Goal: Task Accomplishment & Management: Complete application form

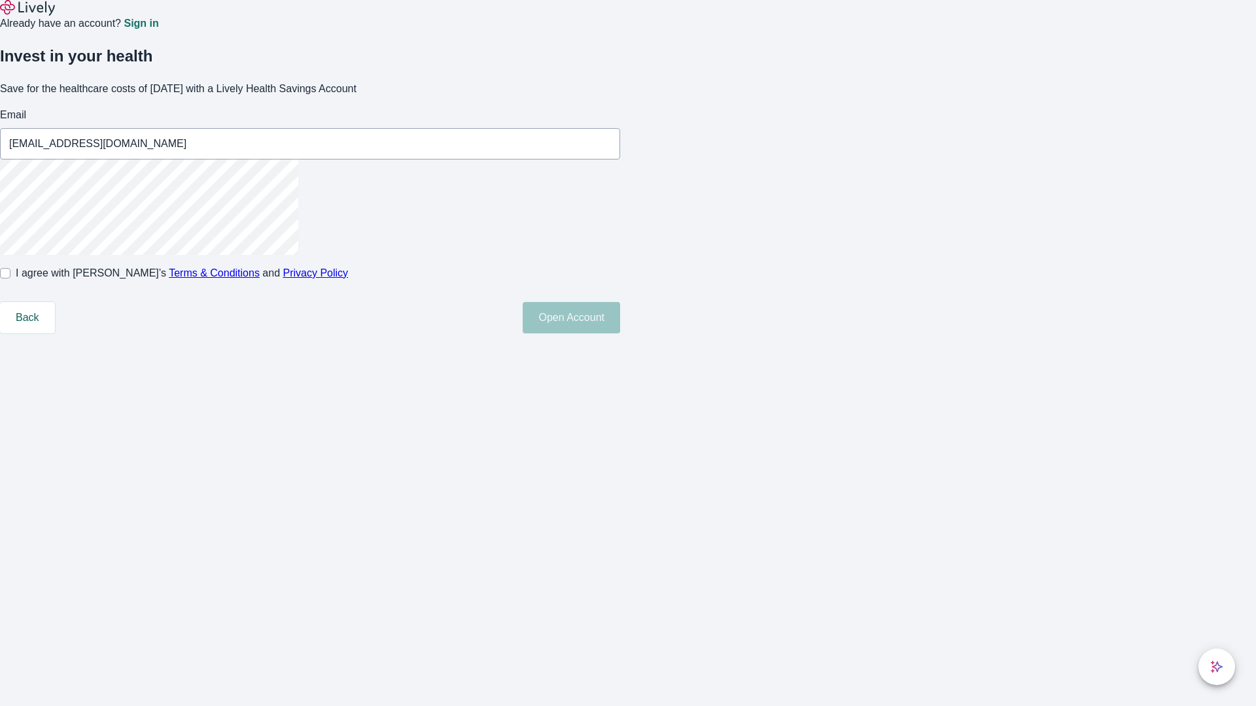
click at [10, 279] on input "I agree with Lively’s Terms & Conditions and Privacy Policy" at bounding box center [5, 273] width 10 height 10
checkbox input "true"
click at [620, 334] on button "Open Account" at bounding box center [571, 317] width 97 height 31
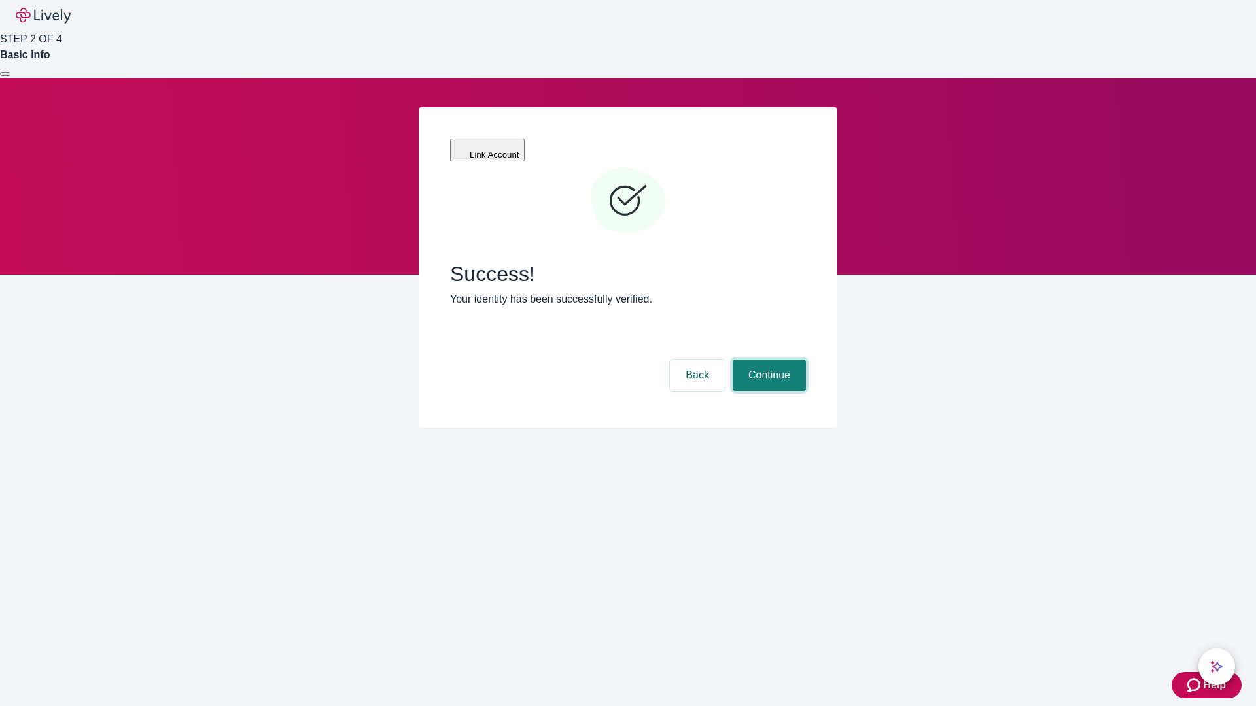
click at [767, 360] on button "Continue" at bounding box center [768, 375] width 73 height 31
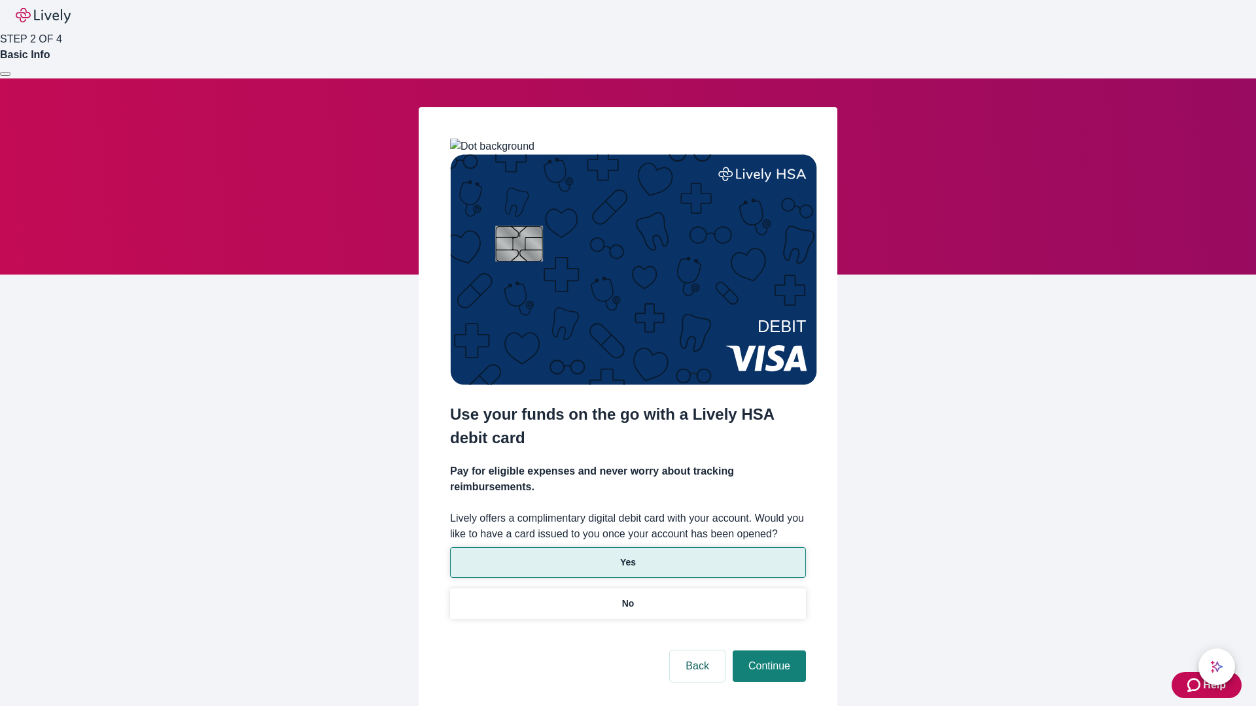
click at [627, 556] on p "Yes" at bounding box center [628, 563] width 16 height 14
click at [767, 651] on button "Continue" at bounding box center [768, 666] width 73 height 31
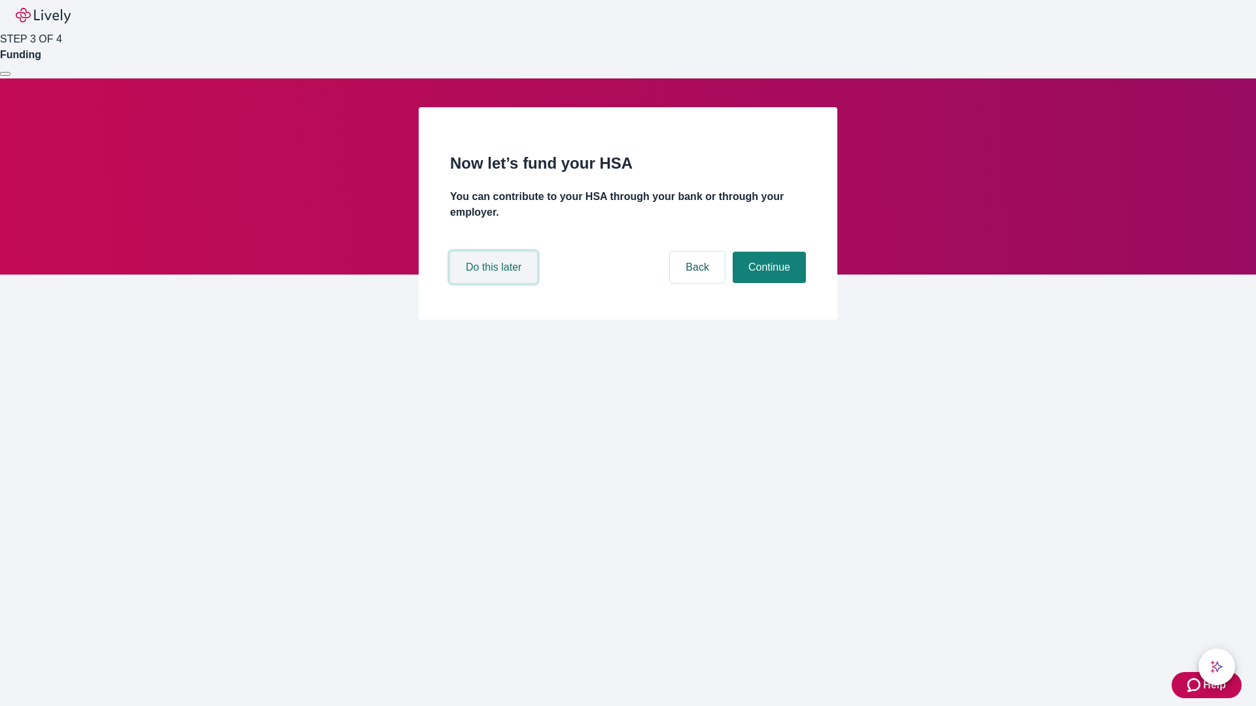
click at [495, 283] on button "Do this later" at bounding box center [493, 267] width 87 height 31
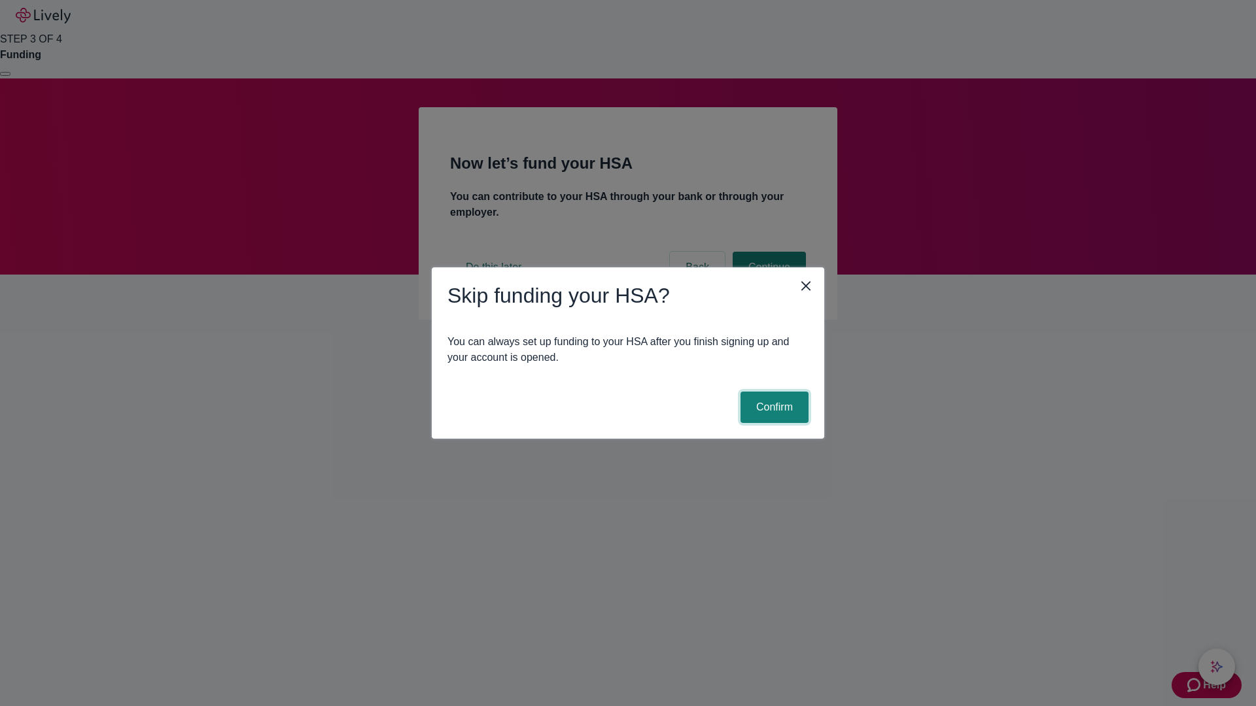
click at [772, 407] on button "Confirm" at bounding box center [774, 407] width 68 height 31
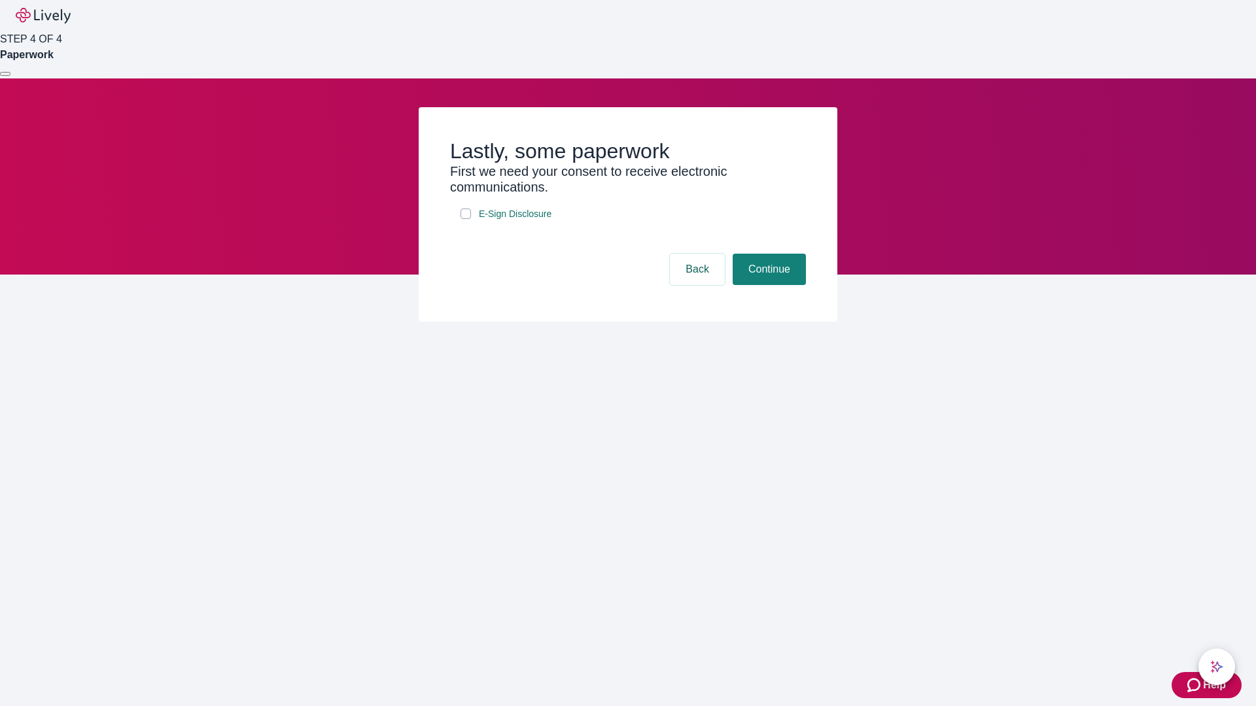
click at [466, 219] on input "E-Sign Disclosure" at bounding box center [465, 214] width 10 height 10
checkbox input "true"
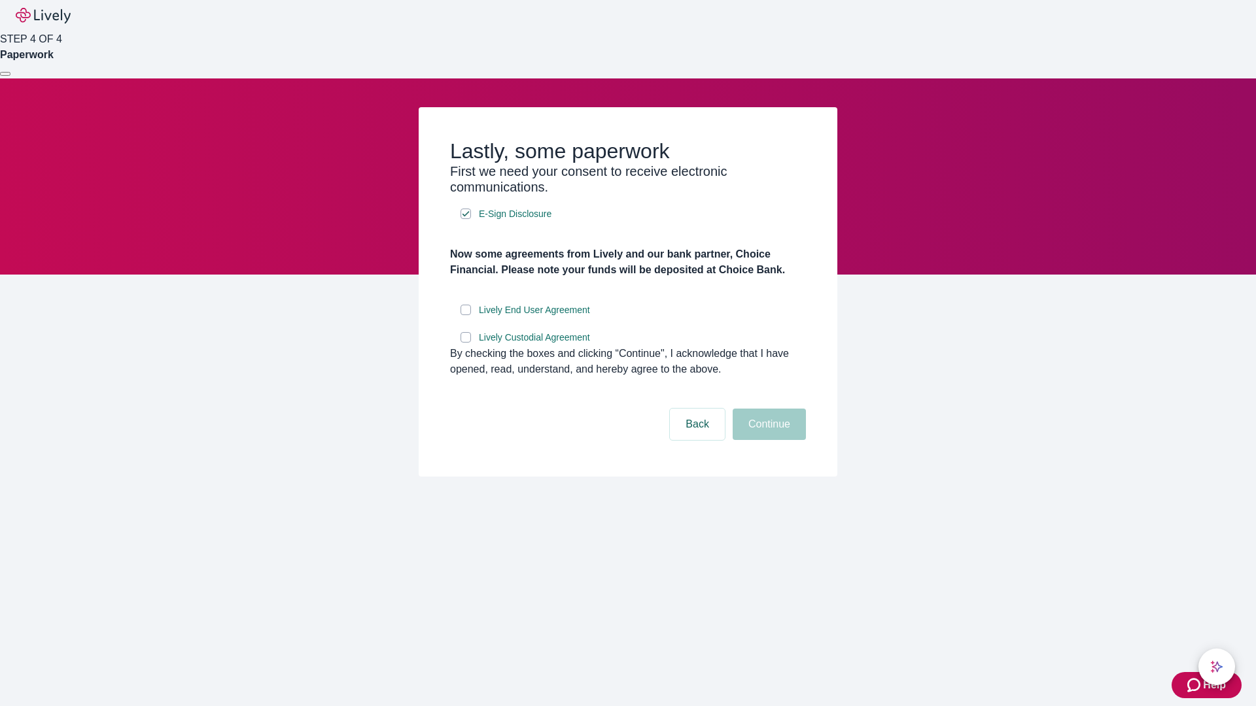
click at [466, 315] on input "Lively End User Agreement" at bounding box center [465, 310] width 10 height 10
checkbox input "true"
click at [466, 343] on input "Lively Custodial Agreement" at bounding box center [465, 337] width 10 height 10
checkbox input "true"
click at [767, 440] on button "Continue" at bounding box center [768, 424] width 73 height 31
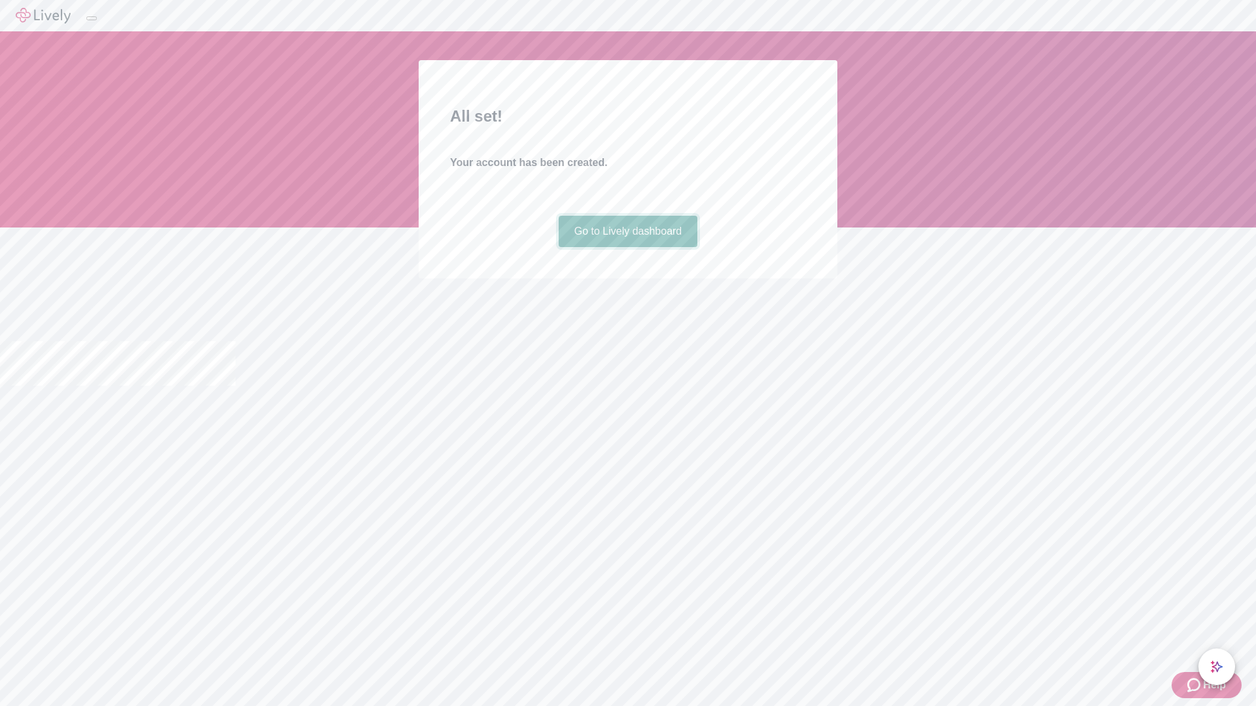
click at [627, 247] on link "Go to Lively dashboard" at bounding box center [628, 231] width 139 height 31
